Goal: Task Accomplishment & Management: Manage account settings

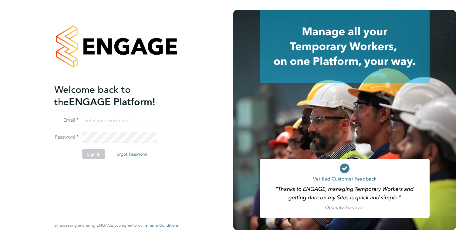
click at [109, 123] on input at bounding box center [119, 120] width 75 height 11
click at [113, 121] on input at bounding box center [119, 120] width 75 height 11
type input "[PERSON_NAME][EMAIL_ADDRESS][PERSON_NAME][DOMAIN_NAME]"
click at [98, 153] on button "Sign In" at bounding box center [93, 154] width 23 height 10
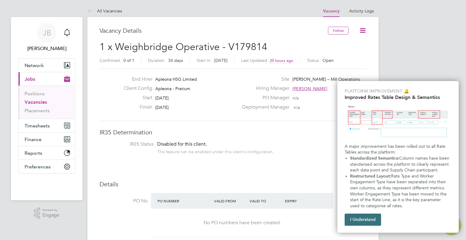
click at [371, 221] on button "I Understand" at bounding box center [362, 219] width 36 height 12
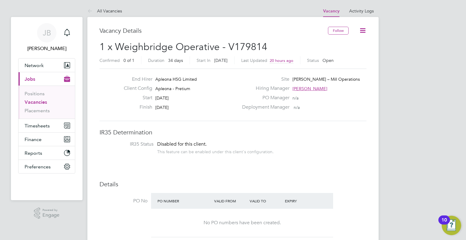
click at [364, 30] on icon at bounding box center [363, 31] width 8 height 8
click at [337, 30] on button "Follow" at bounding box center [338, 31] width 21 height 8
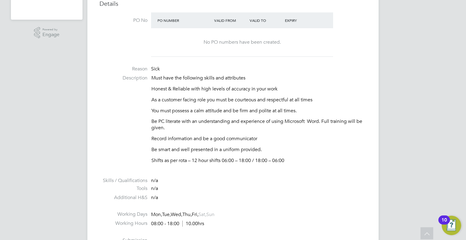
scroll to position [182, 0]
